Goal: Find specific page/section: Find specific page/section

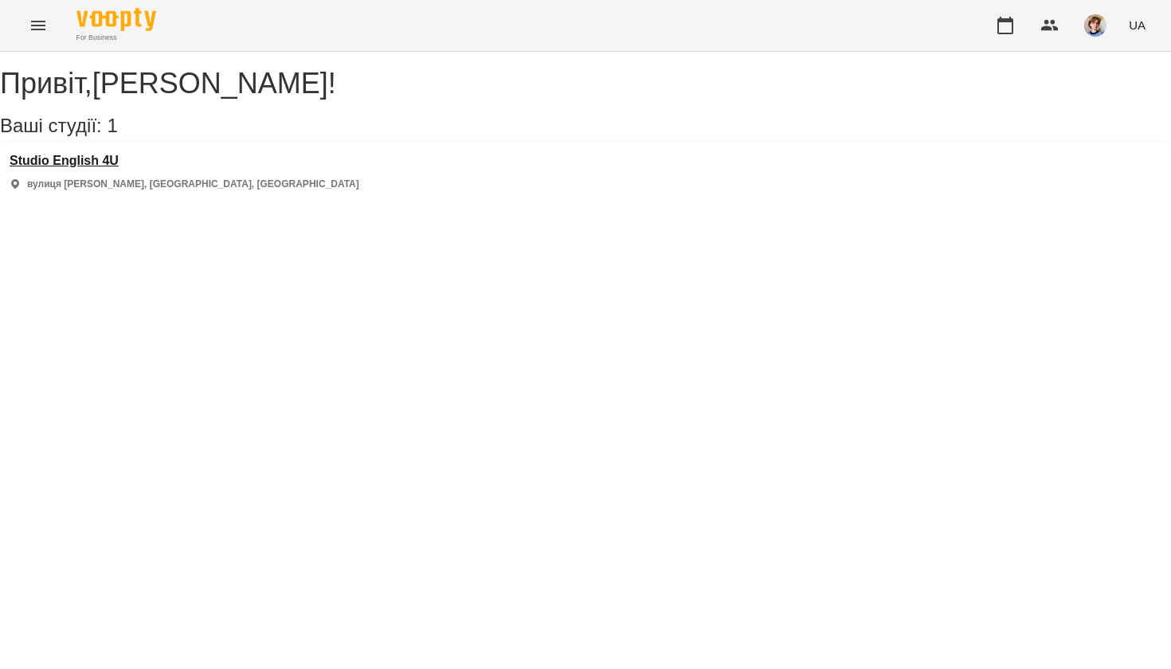
click at [126, 168] on h3 "Studio English 4U" at bounding box center [185, 161] width 350 height 14
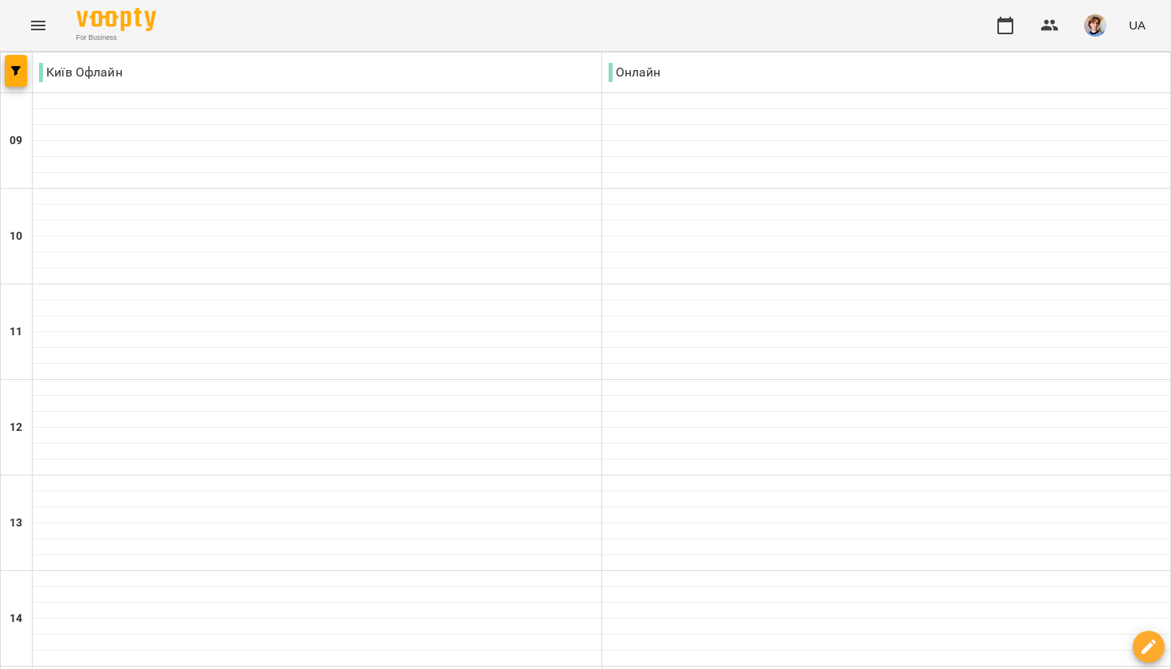
click at [90, 18] on img at bounding box center [116, 19] width 80 height 23
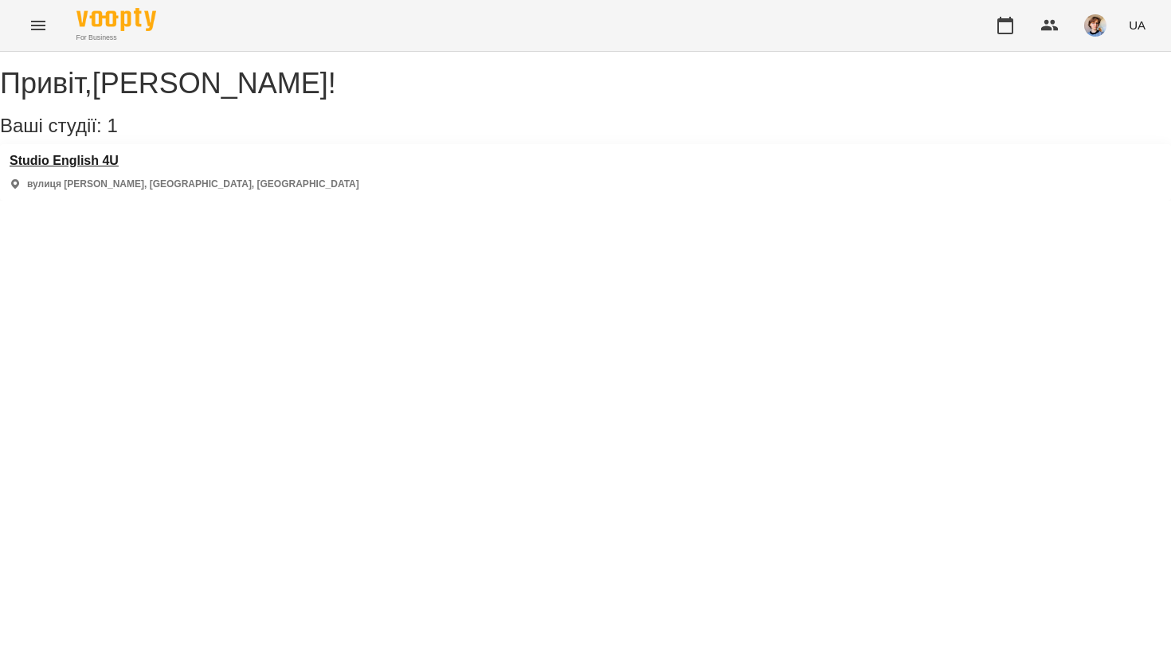
click at [90, 168] on h3 "Studio English 4U" at bounding box center [185, 161] width 350 height 14
